Goal: Navigation & Orientation: Find specific page/section

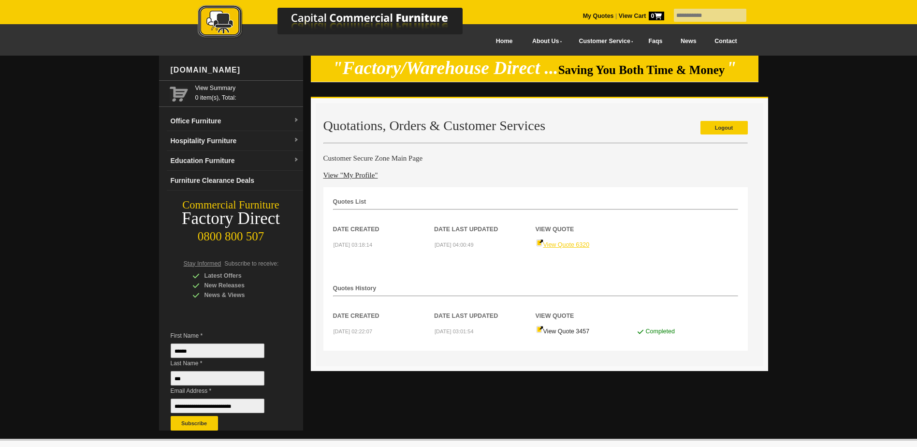
click at [559, 244] on link "View Quote 6320" at bounding box center [563, 244] width 54 height 7
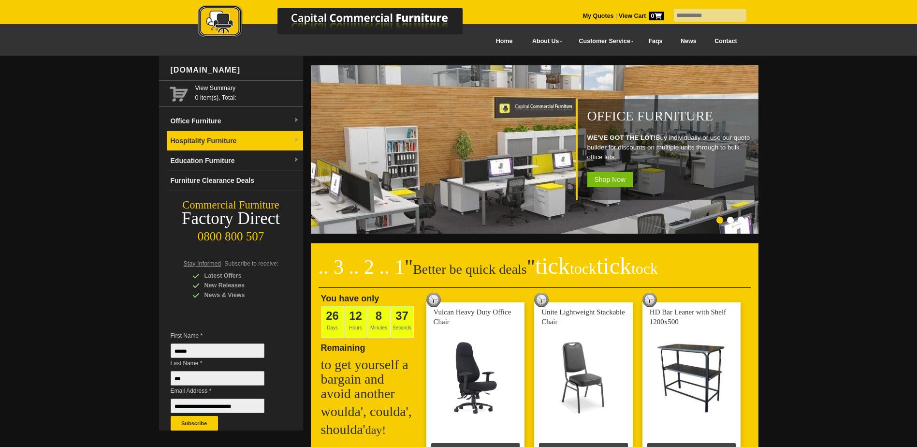
click at [261, 140] on link "Hospitality Furniture" at bounding box center [235, 141] width 136 height 20
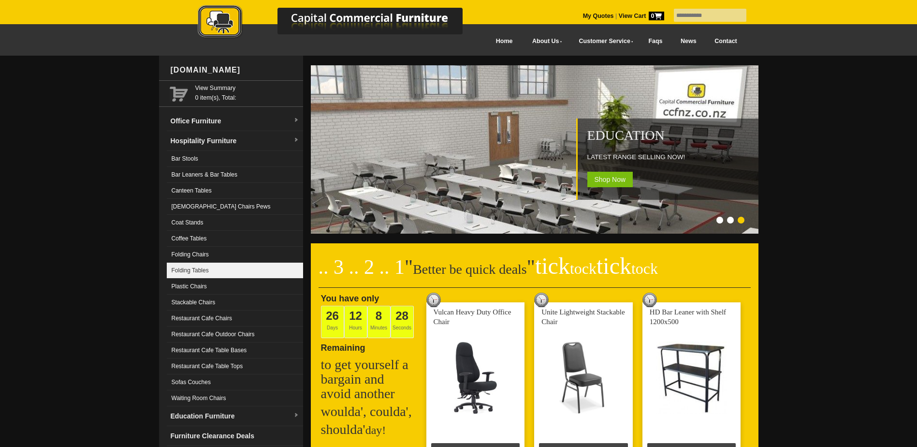
click at [226, 268] on link "Folding Tables" at bounding box center [235, 270] width 136 height 16
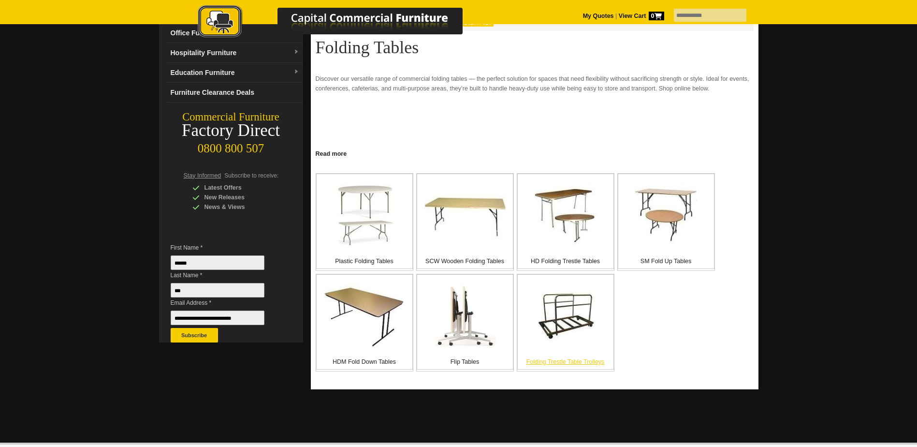
scroll to position [97, 0]
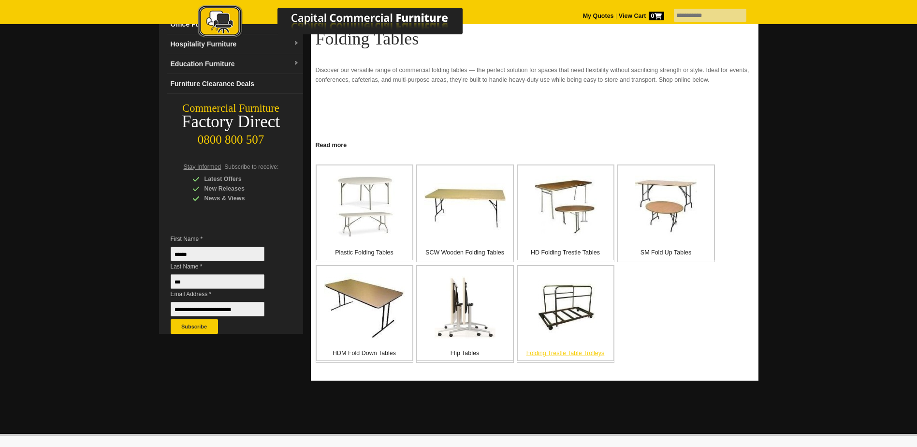
click at [565, 331] on img at bounding box center [566, 307] width 62 height 62
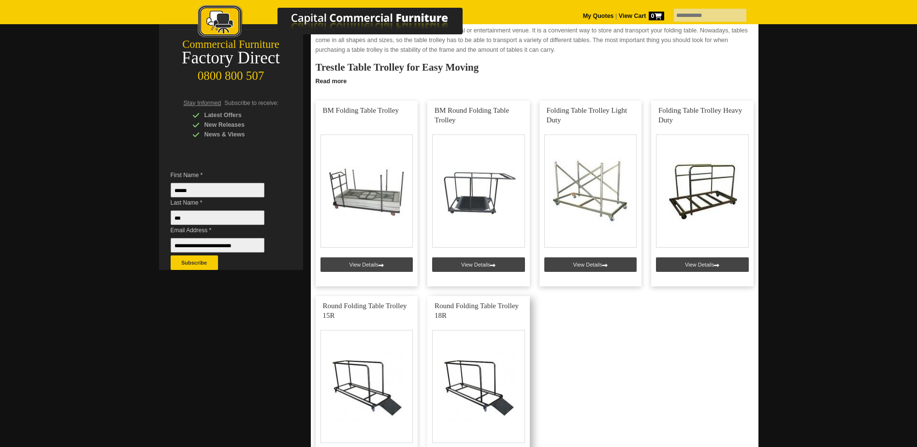
scroll to position [97, 0]
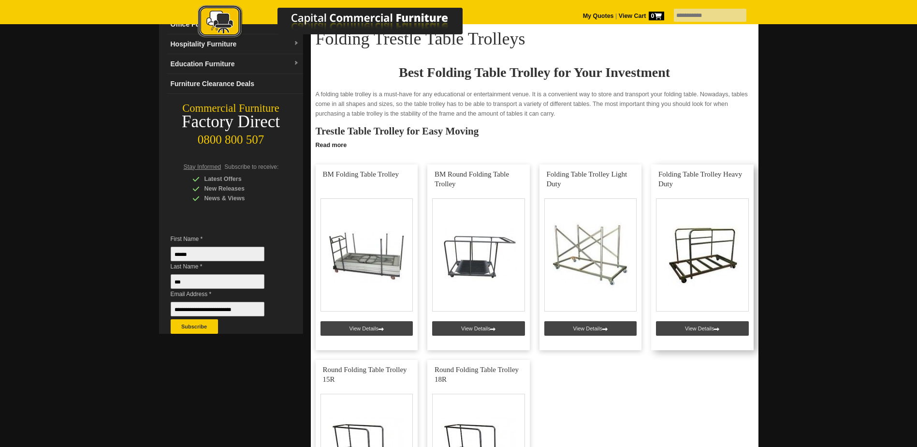
click at [695, 327] on link at bounding box center [702, 257] width 102 height 186
